Goal: Check status: Check status

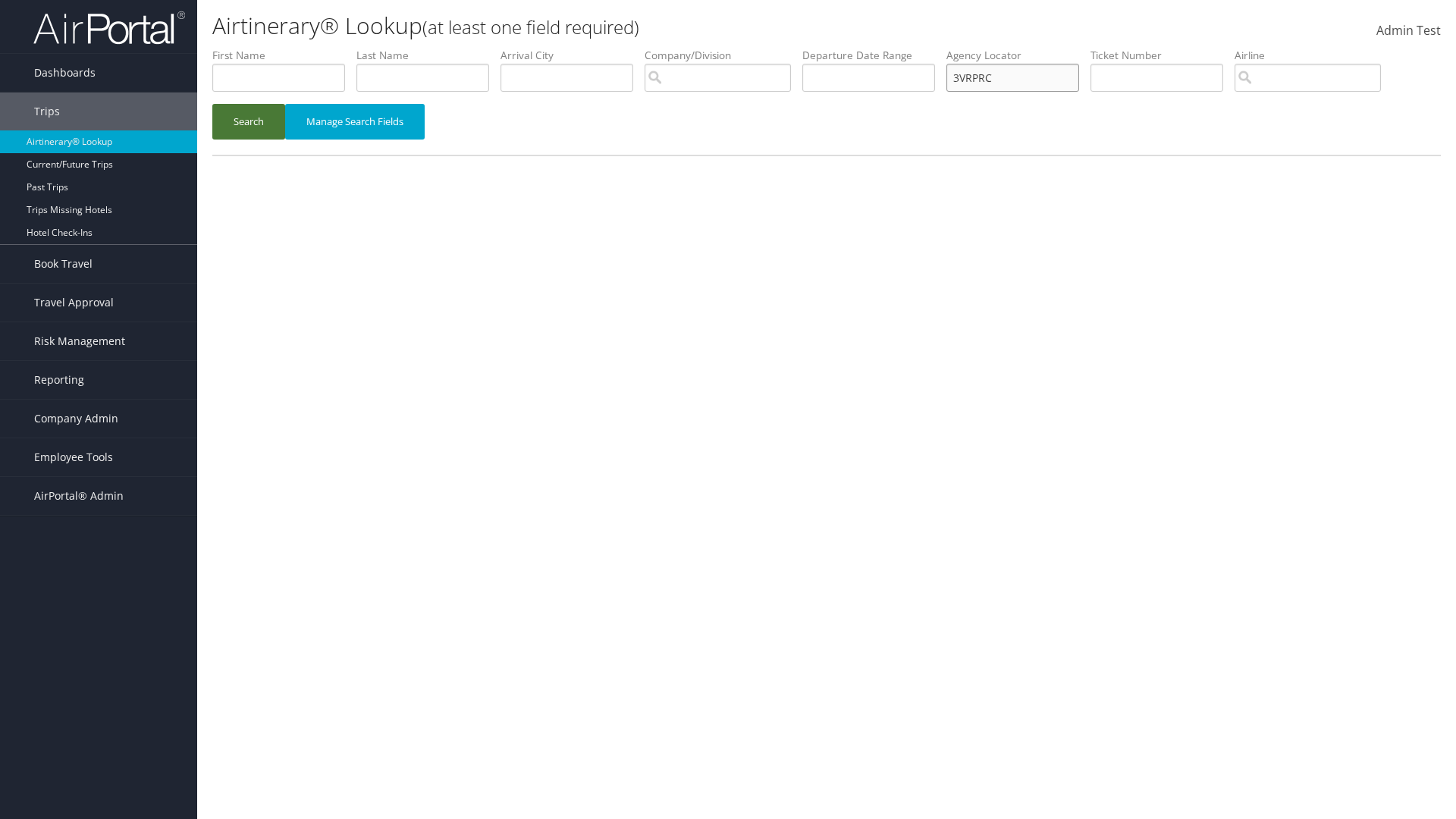
type input "3VRPRC"
click at [249, 121] on button "Search" at bounding box center [249, 121] width 73 height 35
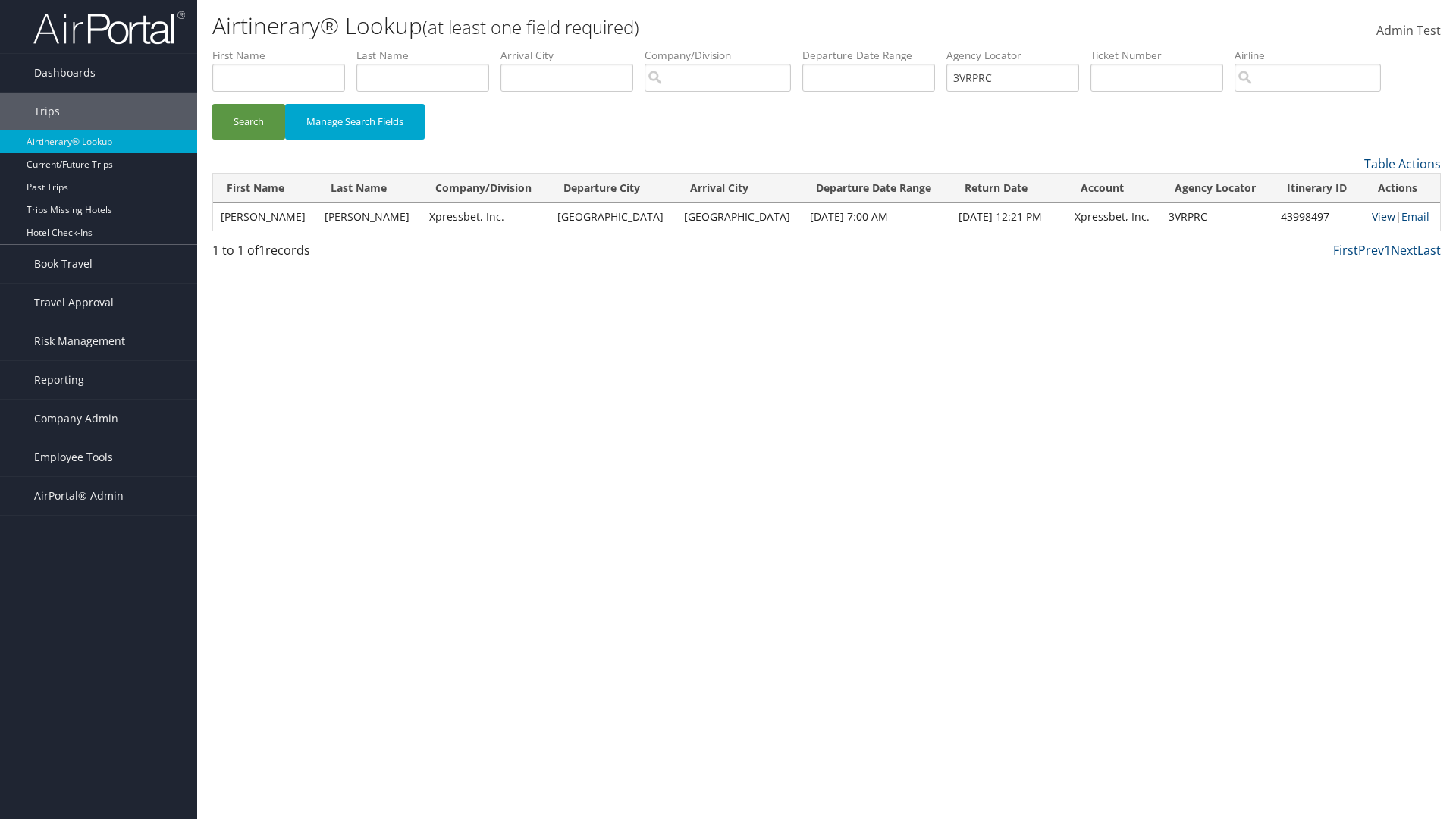
click at [1372, 216] on link "View" at bounding box center [1383, 216] width 24 height 14
